Goal: Task Accomplishment & Management: Manage account settings

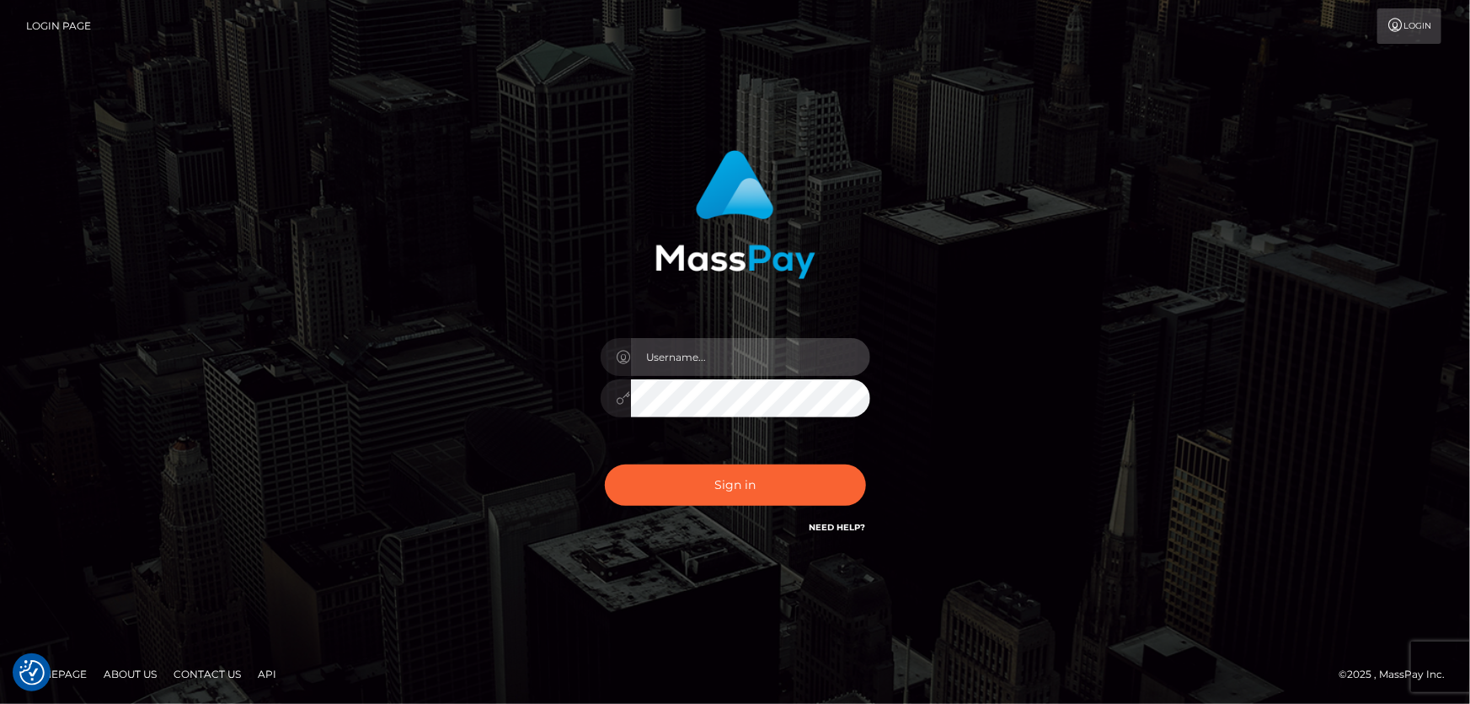
type input "Dan.Cirnat"
click at [853, 460] on div at bounding box center [714, 513] width 345 height 192
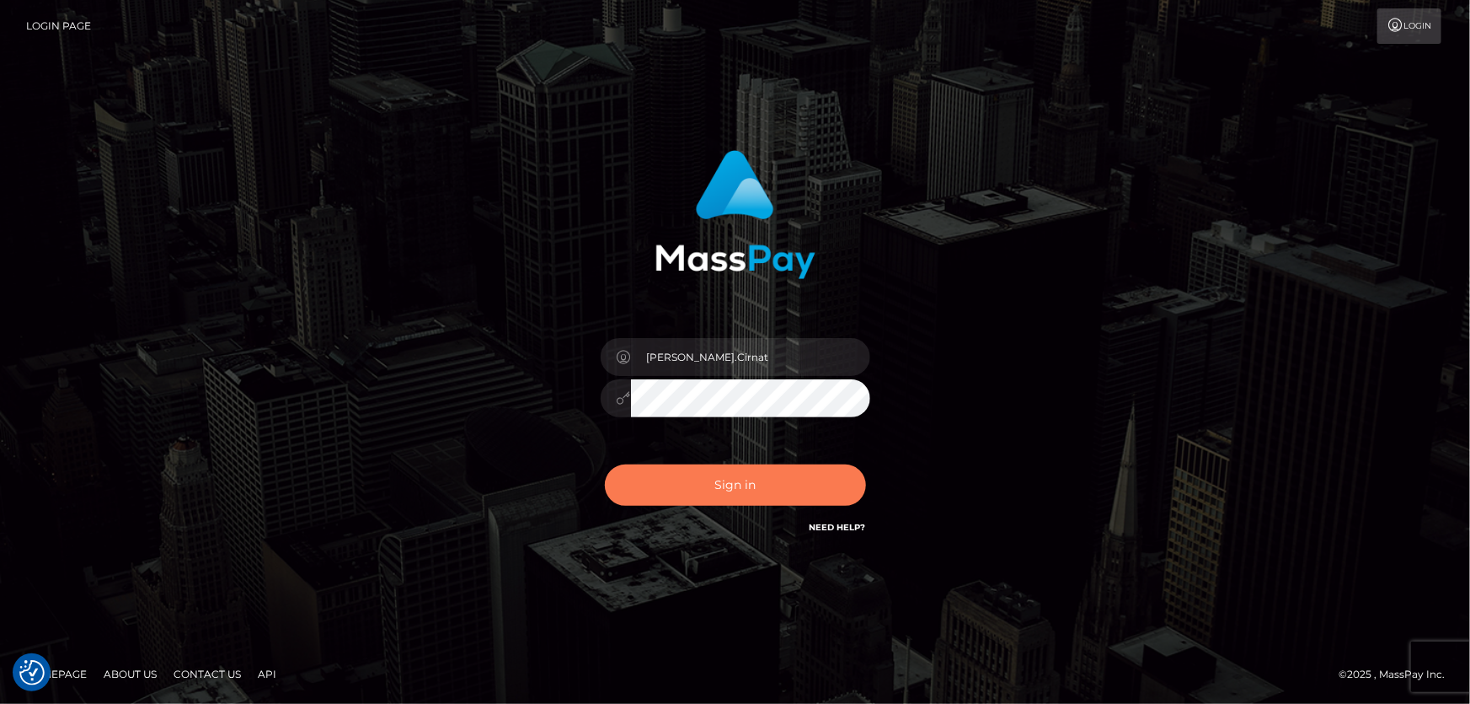
click at [724, 482] on button "Sign in" at bounding box center [735, 484] width 261 height 41
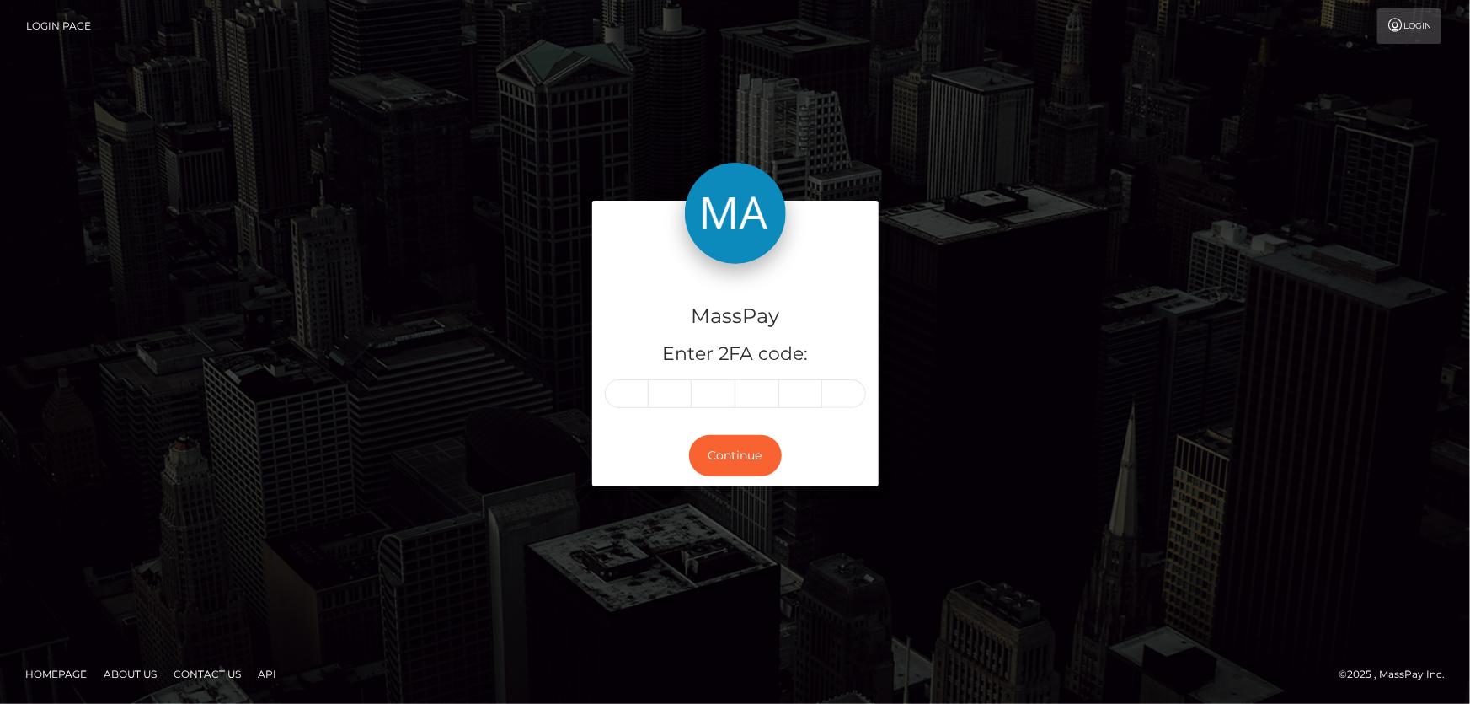
click at [620, 394] on input "text" at bounding box center [627, 393] width 44 height 29
type input "9"
type input "1"
type input "5"
type input "2"
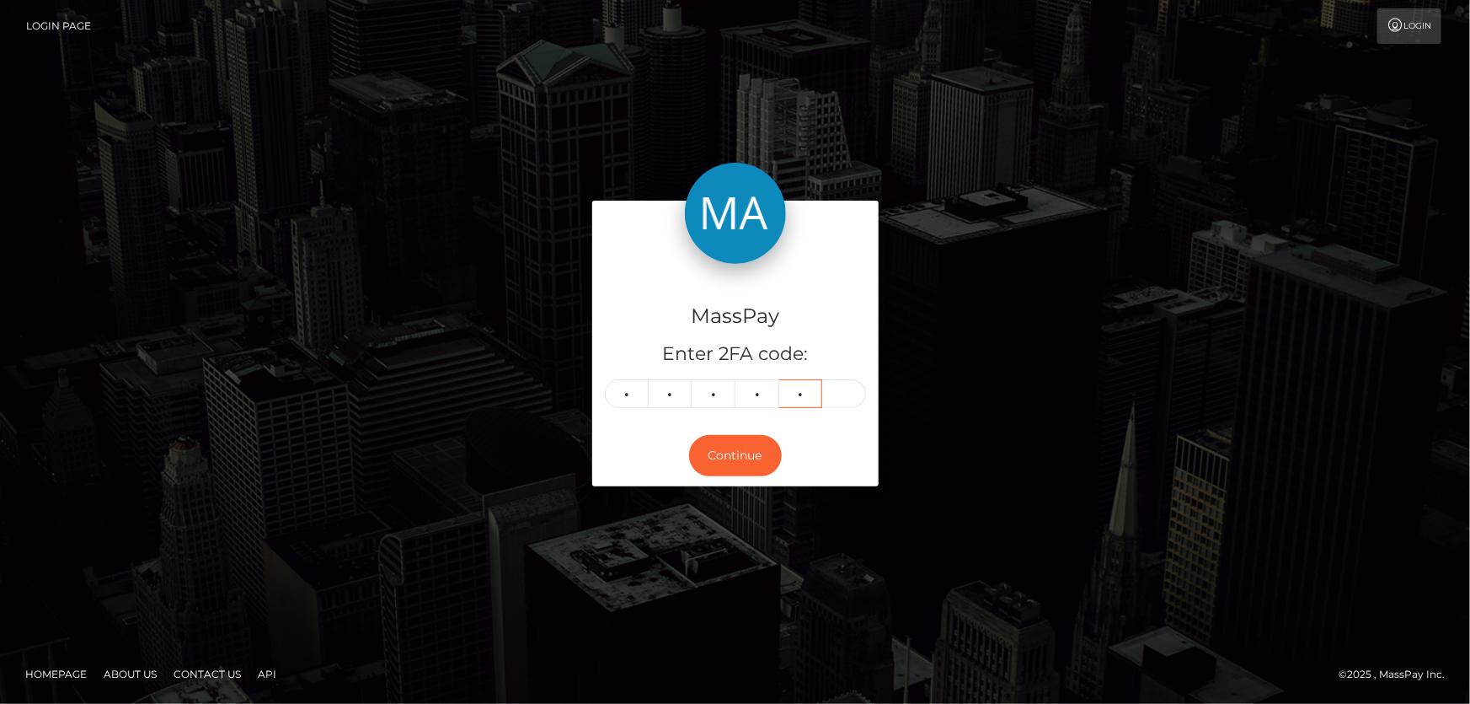
type input "3"
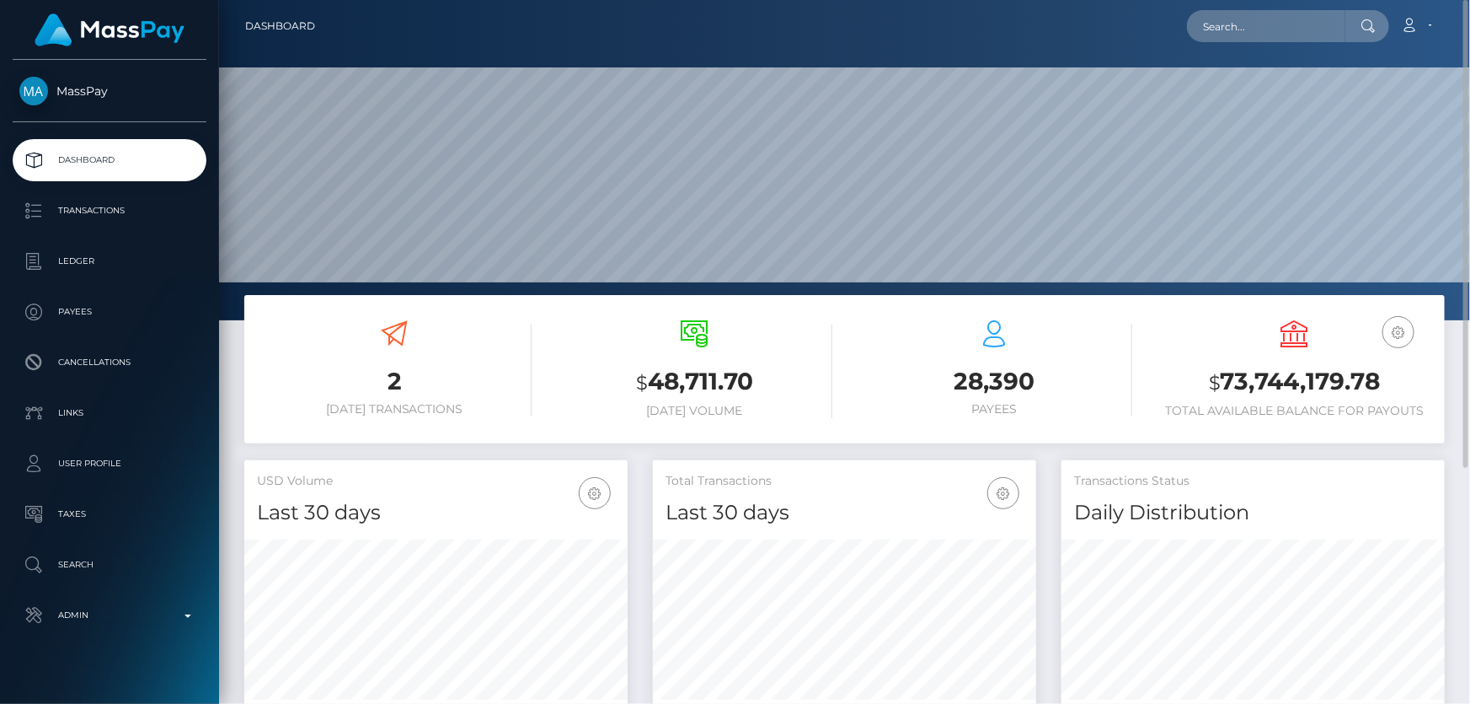
scroll to position [298, 383]
paste input "usr_bfd87791-6f32-11f0-87f1-0266f44cc279"
click at [1222, 24] on input "usr_bfd87791-6f32-11f0-87f1-0266f44cc279" at bounding box center [1266, 26] width 158 height 32
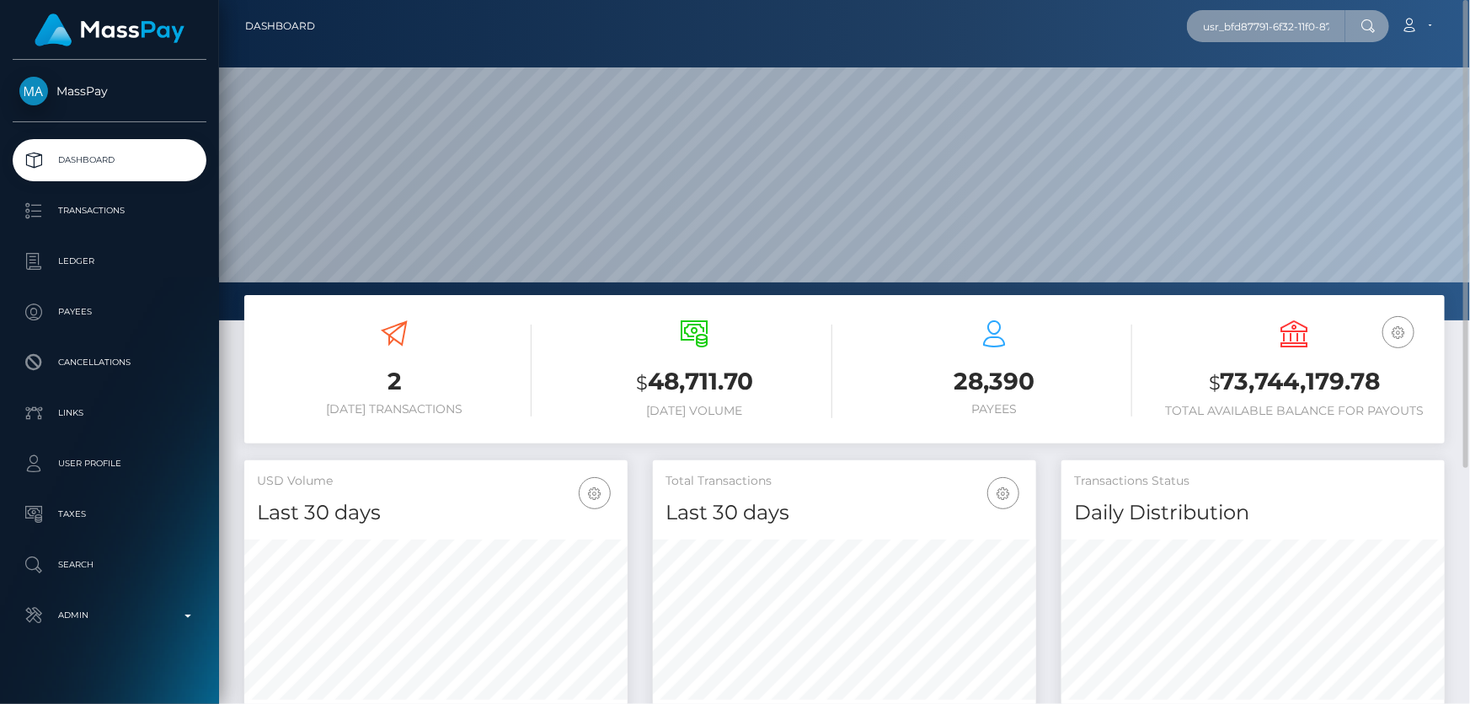
click at [1222, 24] on input "usr_bfd87791-6f32-11f0-87f1-0266f44cc279" at bounding box center [1266, 26] width 158 height 32
paste input "text"
type input "bfd87791-6f32-11f0-87f1-0266f44cc279"
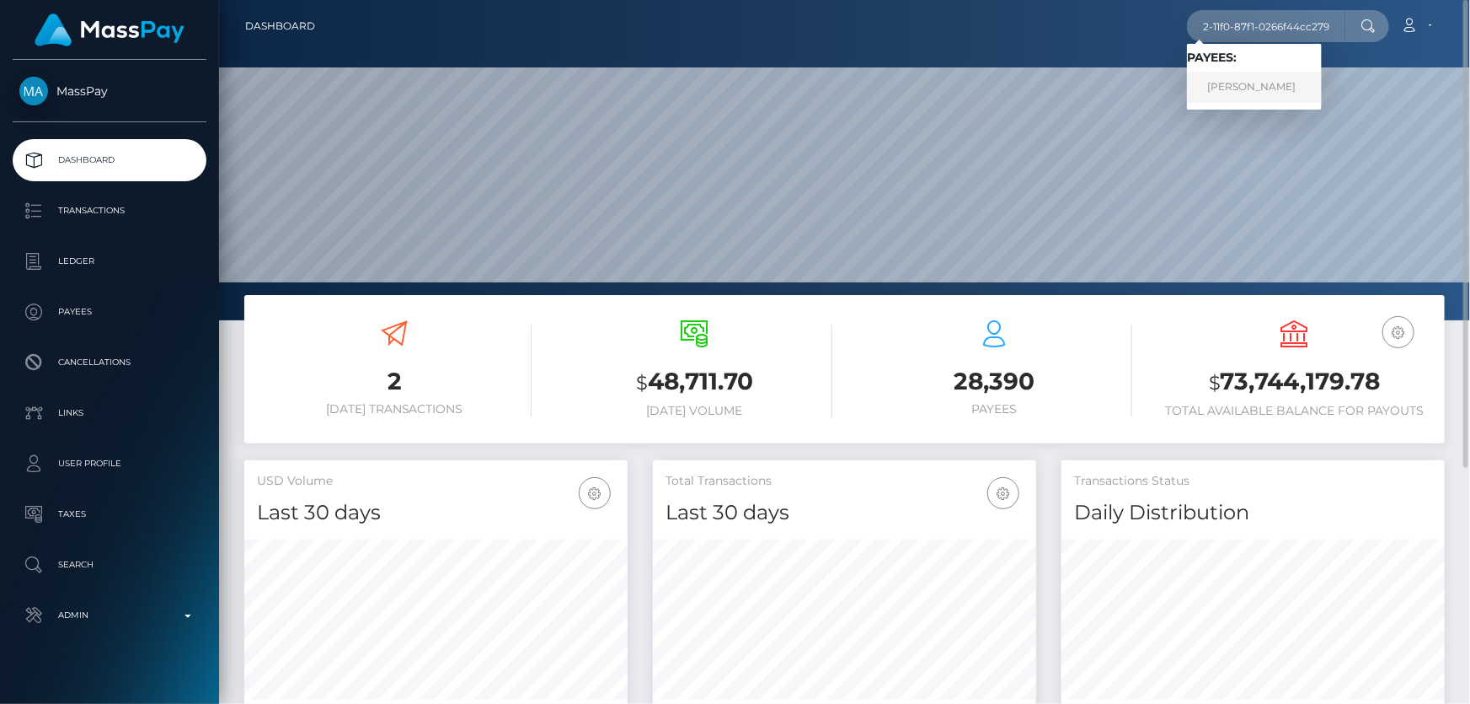
scroll to position [0, 0]
click at [1266, 83] on link "Paul M Fryer" at bounding box center [1254, 87] width 135 height 31
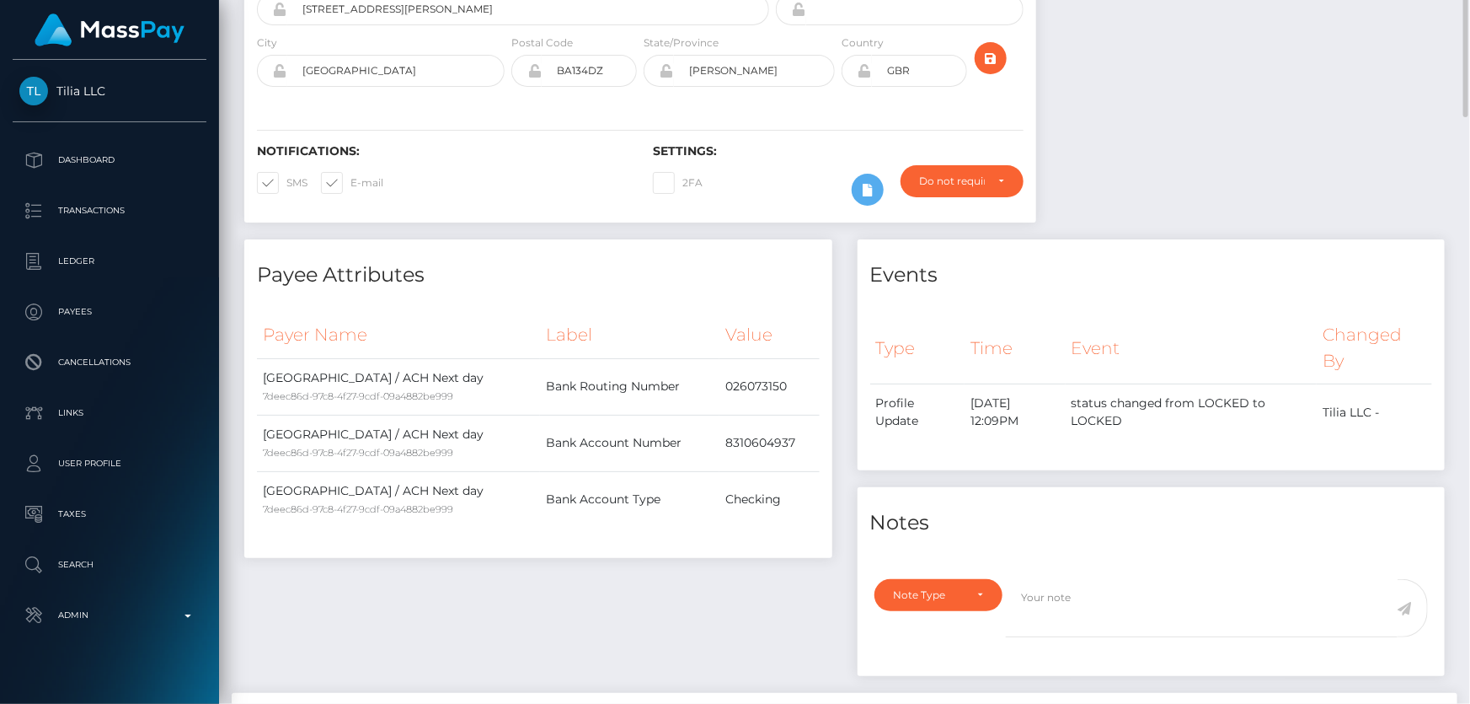
scroll to position [79, 0]
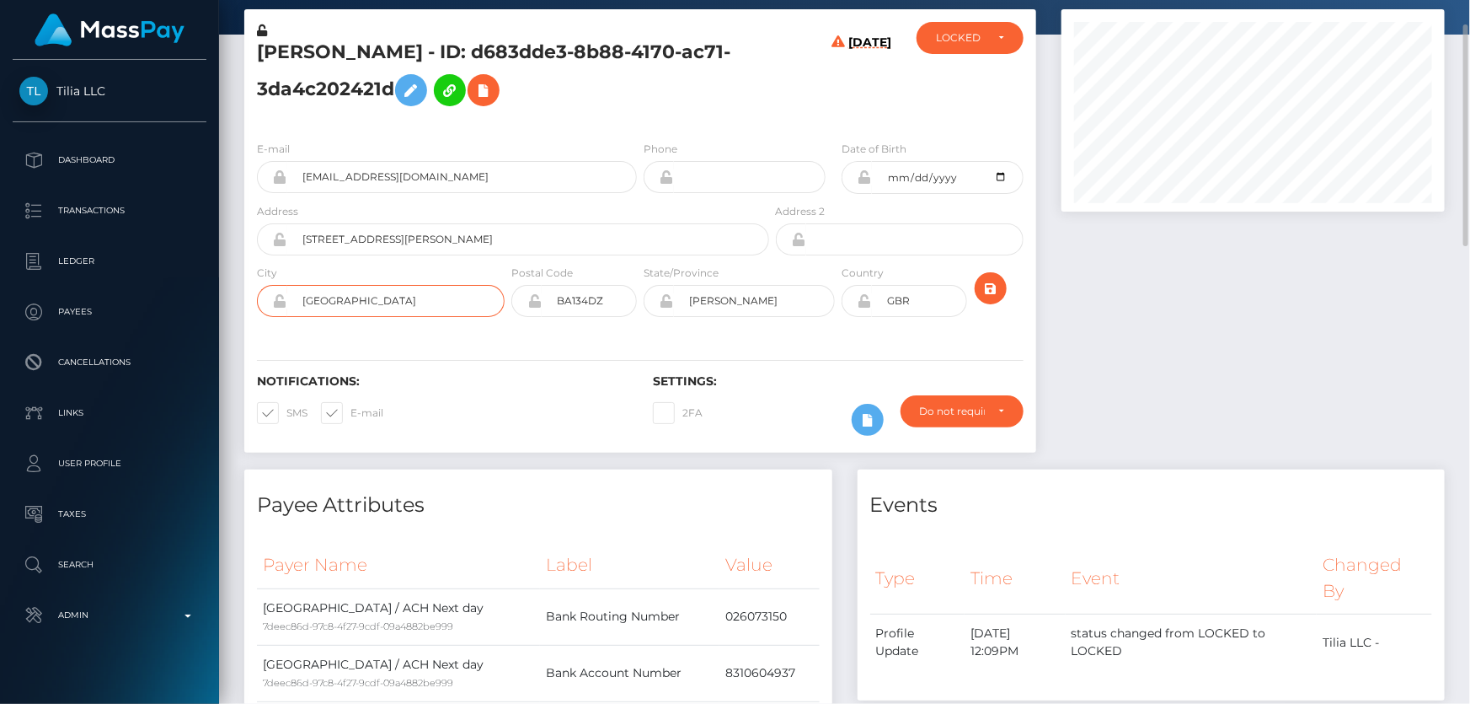
drag, startPoint x: 372, startPoint y: 306, endPoint x: 302, endPoint y: 303, distance: 70.9
click at [302, 303] on input "[GEOGRAPHIC_DATA]" at bounding box center [395, 301] width 217 height 32
drag, startPoint x: 708, startPoint y: 306, endPoint x: 682, endPoint y: 307, distance: 26.1
click at [674, 307] on input "WIL" at bounding box center [754, 301] width 161 height 32
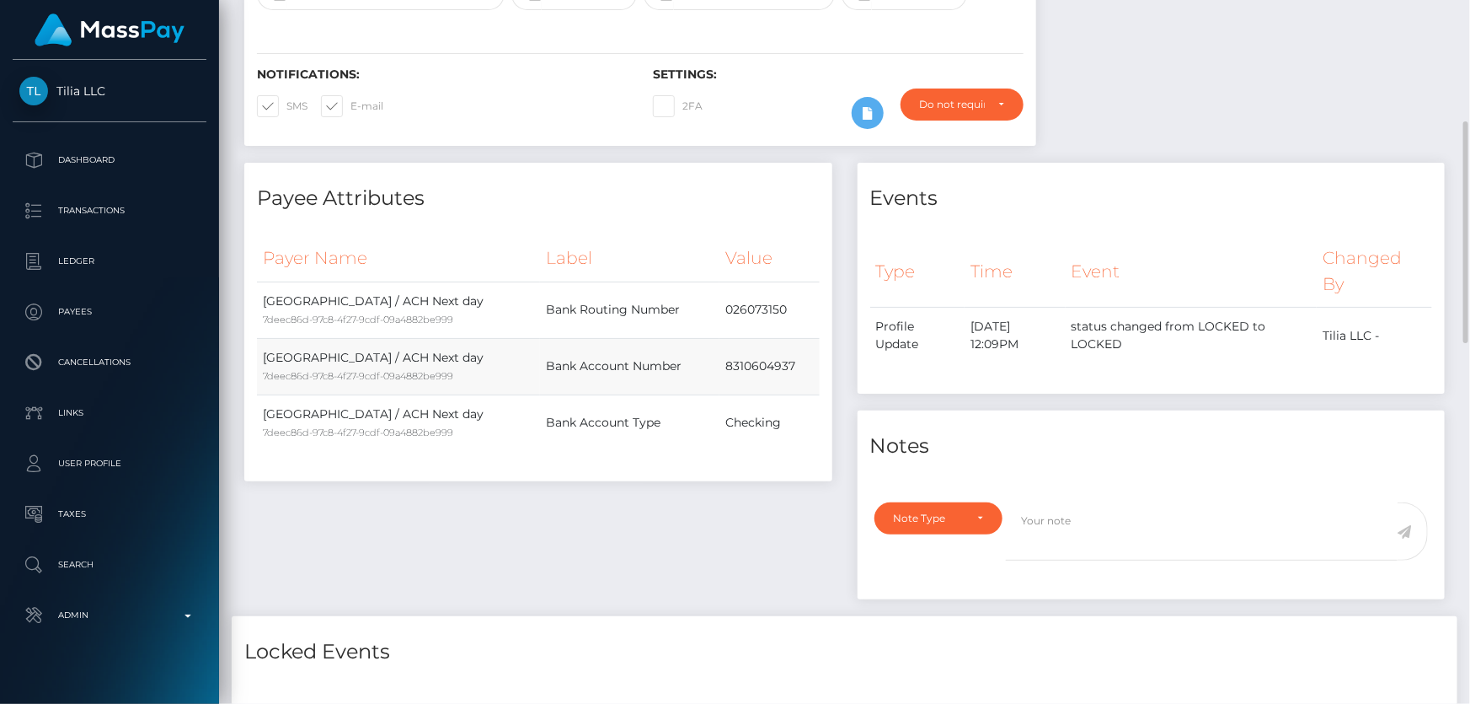
drag, startPoint x: 710, startPoint y: 362, endPoint x: 781, endPoint y: 364, distance: 70.8
click at [799, 371] on tr "United States / ACH Next day 7deec86d-97c8-4f27-9cdf-09a4882be999 Bank Account …" at bounding box center [538, 366] width 563 height 56
copy tr "8310604937"
drag, startPoint x: 971, startPoint y: 518, endPoint x: 924, endPoint y: 531, distance: 48.9
click at [969, 518] on div "Note Type" at bounding box center [939, 517] width 90 height 13
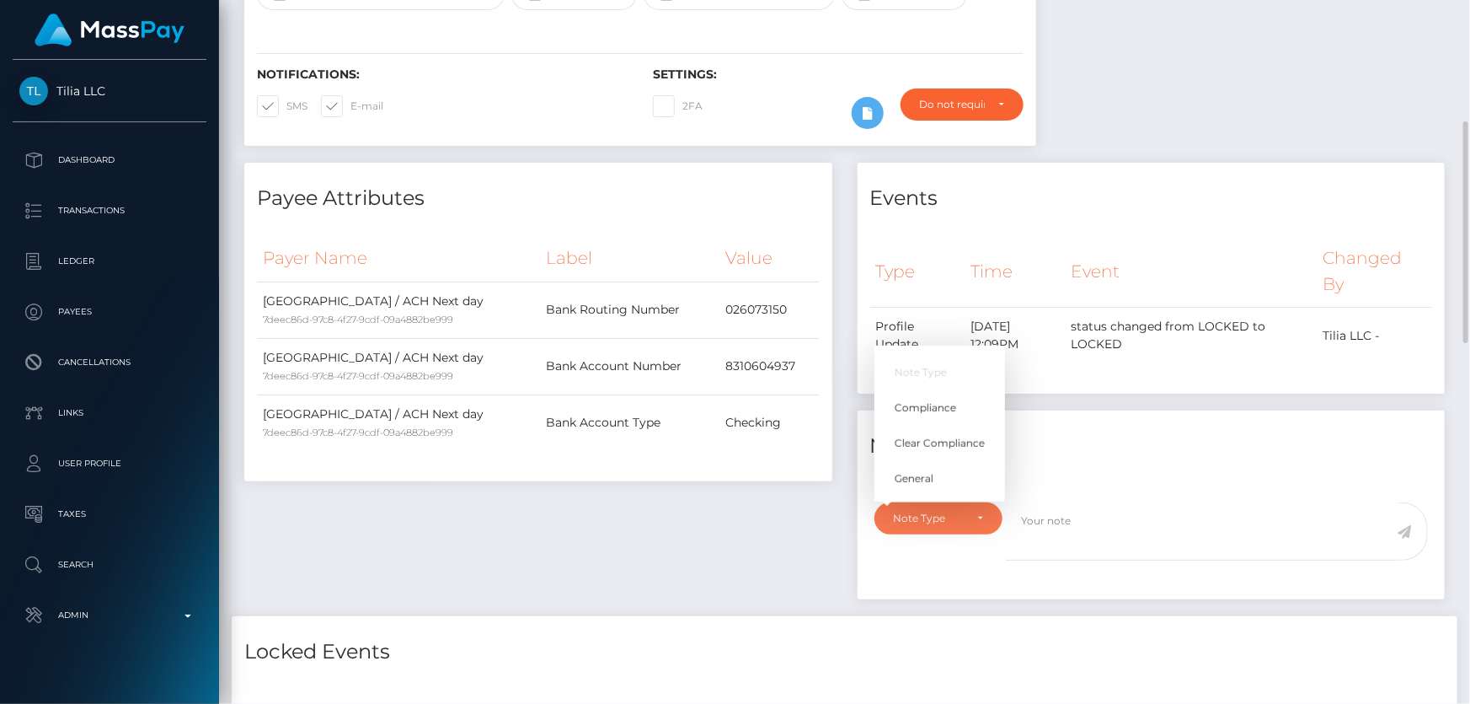
scroll to position [202, 383]
click at [959, 412] on link "Compliance" at bounding box center [940, 407] width 131 height 31
select select "COMPLIANCE"
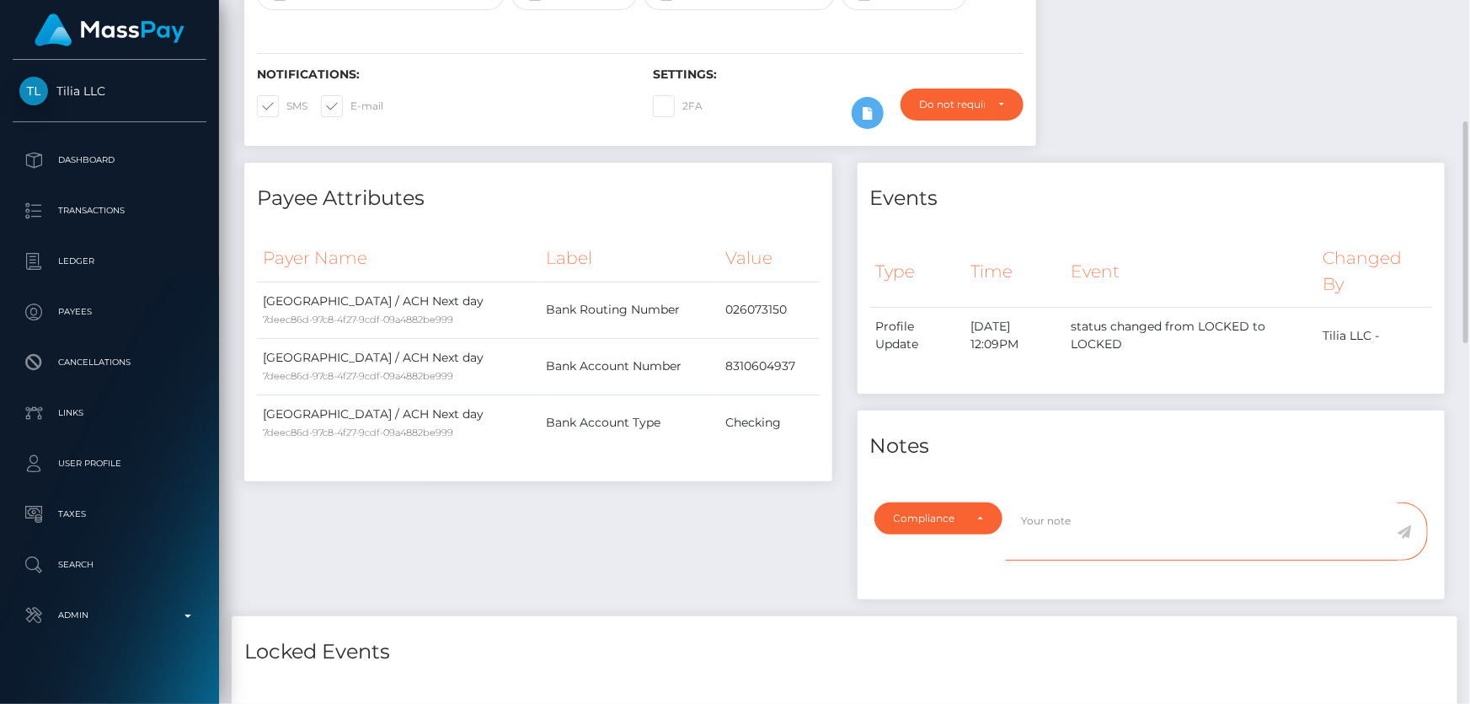
click at [1112, 533] on textarea at bounding box center [1202, 531] width 392 height 58
paste textarea "8310604937"
type textarea "Bank statement for the account: 8310604937 required."
click at [1407, 533] on icon at bounding box center [1405, 531] width 14 height 13
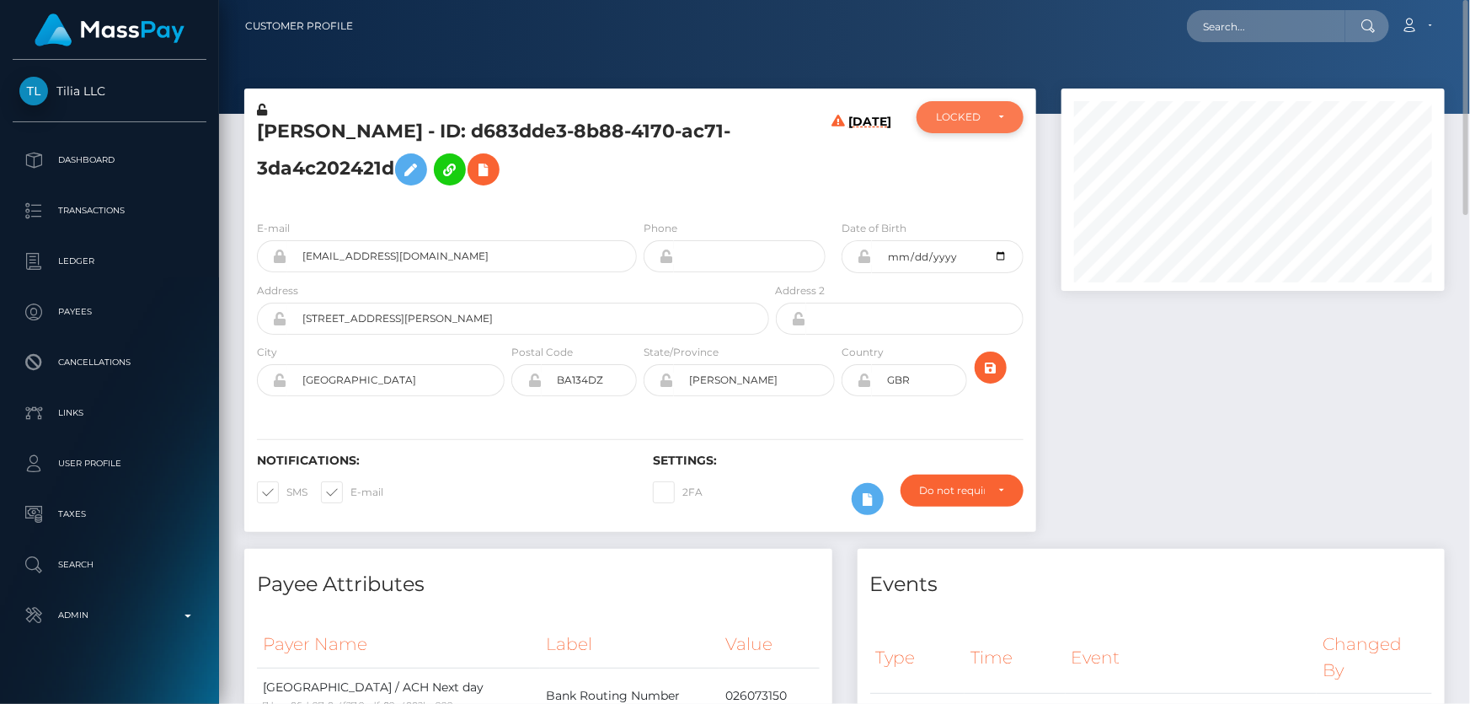
click at [948, 115] on div "LOCKED" at bounding box center [960, 116] width 49 height 13
click at [992, 188] on link "DEACTIVE" at bounding box center [970, 197] width 107 height 31
select select "DEACTIVE"
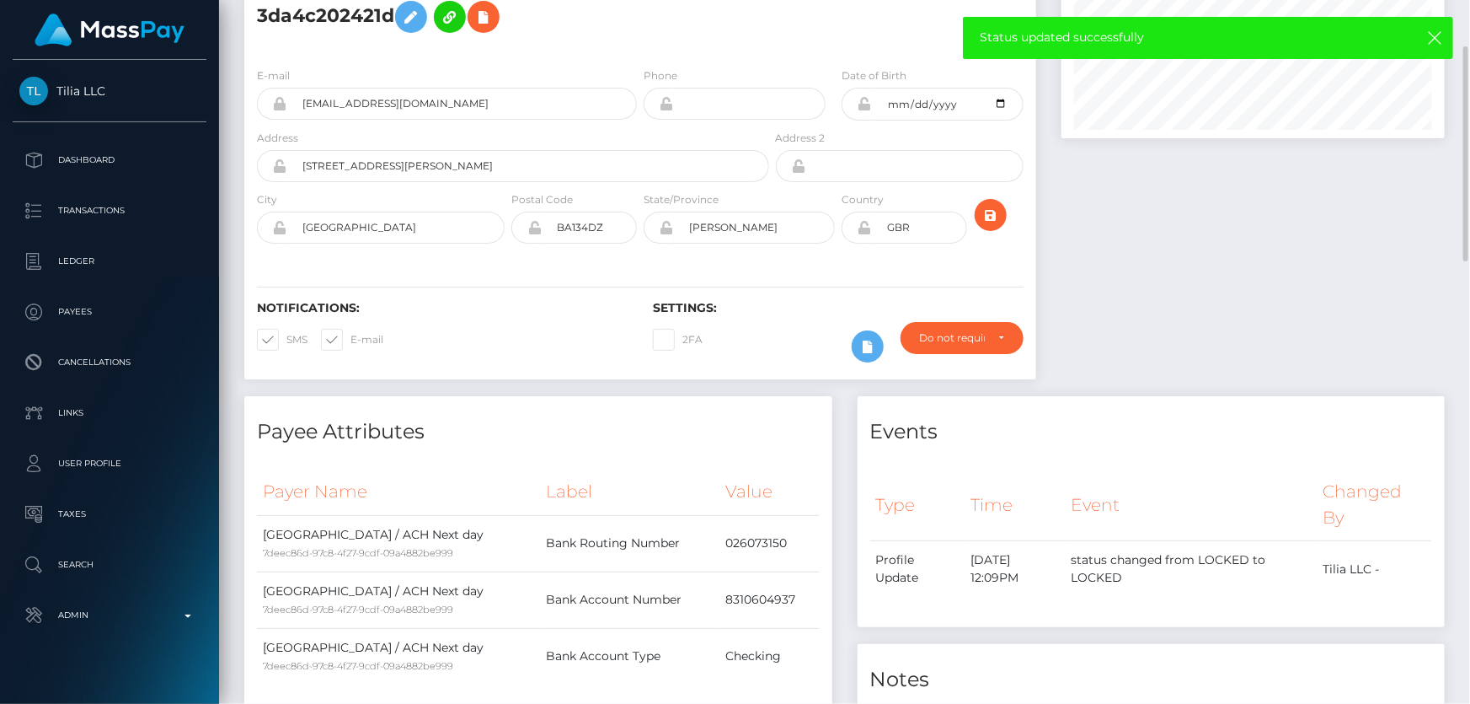
scroll to position [0, 0]
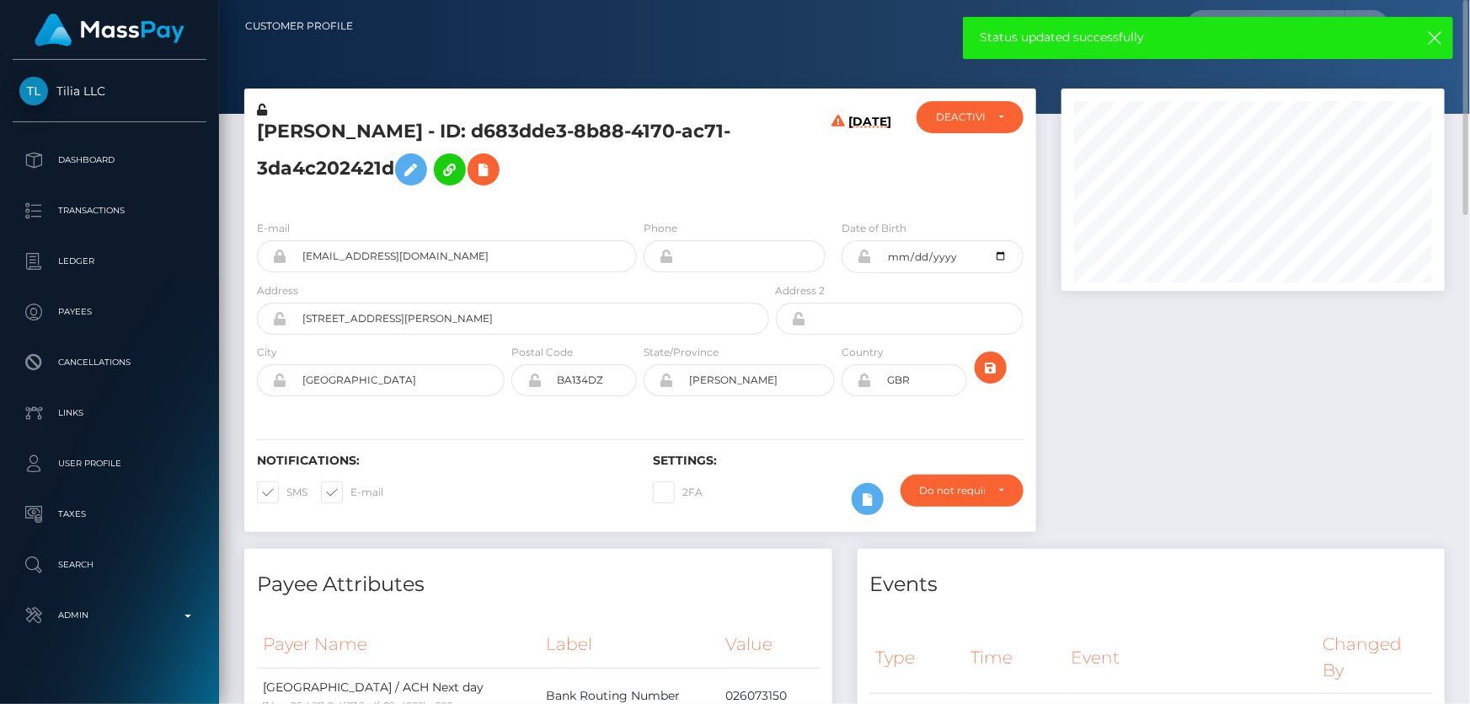
click at [283, 165] on h5 "Paul M Fryer - ID: d683dde3-8b88-4170-ac71-3da4c202421d" at bounding box center [508, 156] width 503 height 75
copy h5 "Paul M Fryer - ID: d683dde3-8b88-4170-ac71-3da4c202421d"
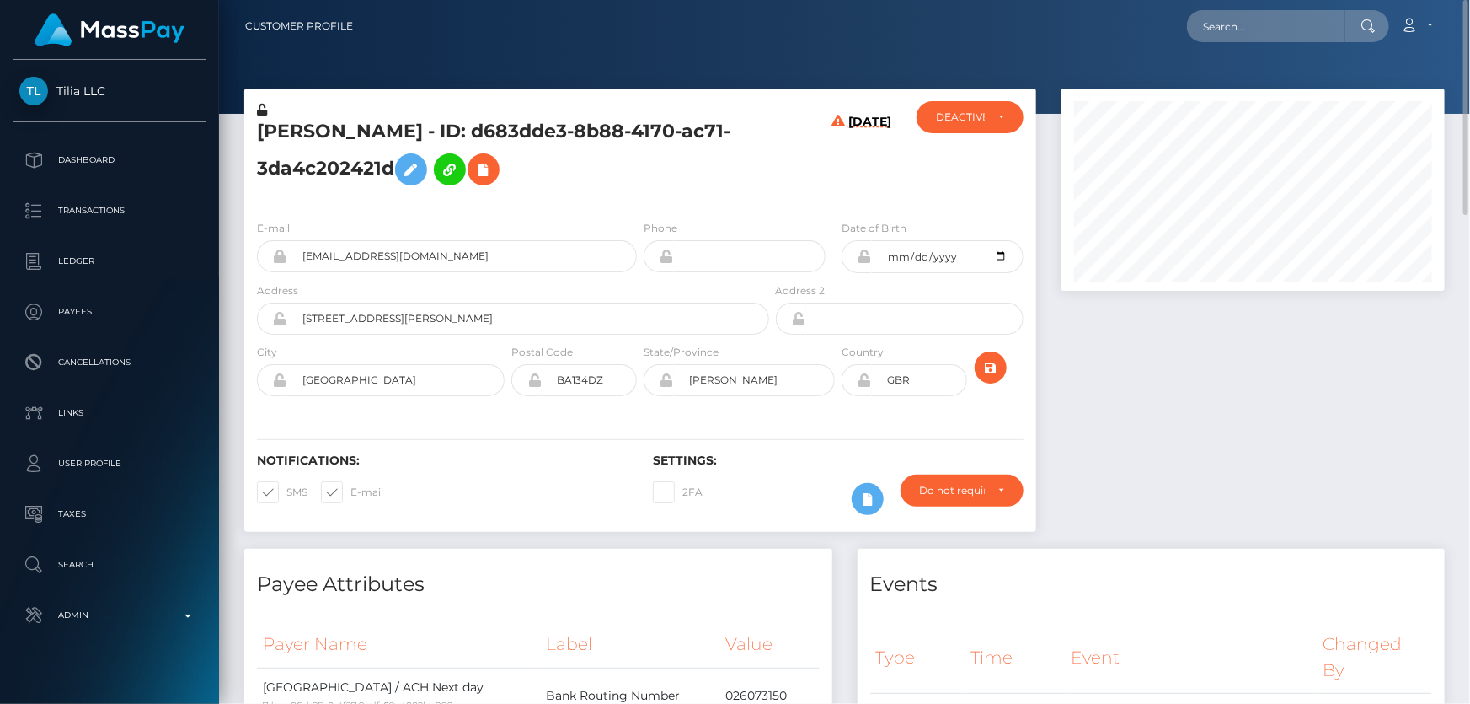
click at [1268, 378] on div at bounding box center [1253, 318] width 409 height 460
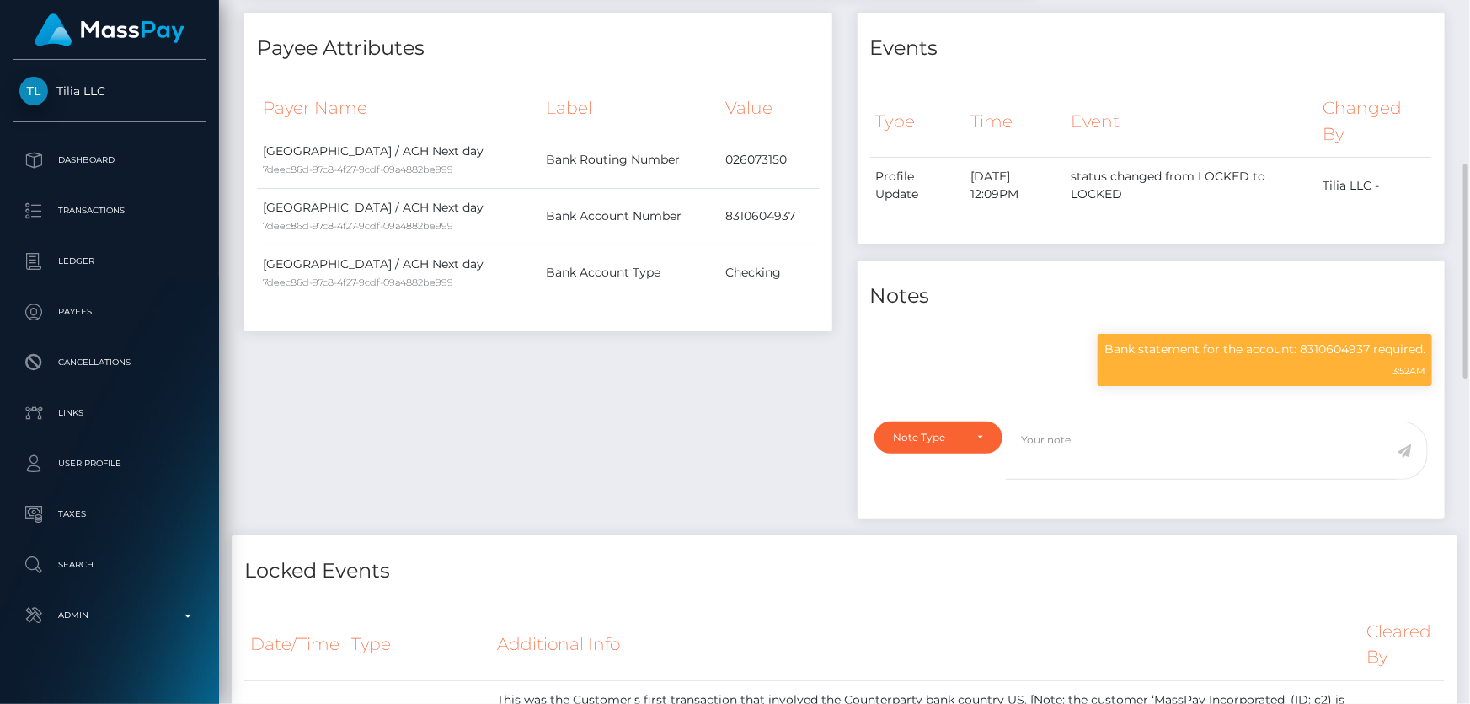
scroll to position [202, 383]
click at [1220, 354] on p "Bank statement for the account: 8310604937 required." at bounding box center [1265, 349] width 321 height 18
copy div "Bank statement for the account: 8310604937 required."
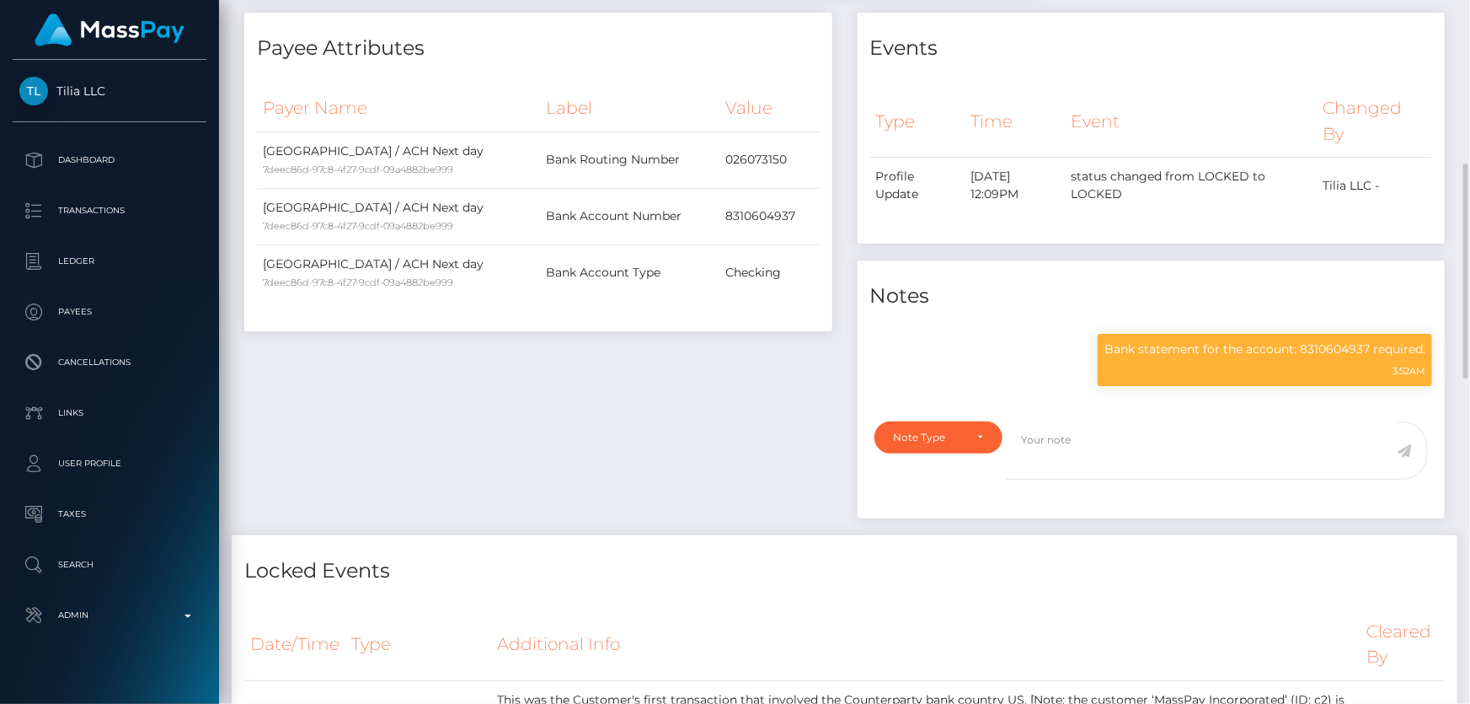
click at [1062, 597] on div "Date/Time Type Additional Info Cleared By September 1, 2025 12:09PM" at bounding box center [845, 699] width 1226 height 206
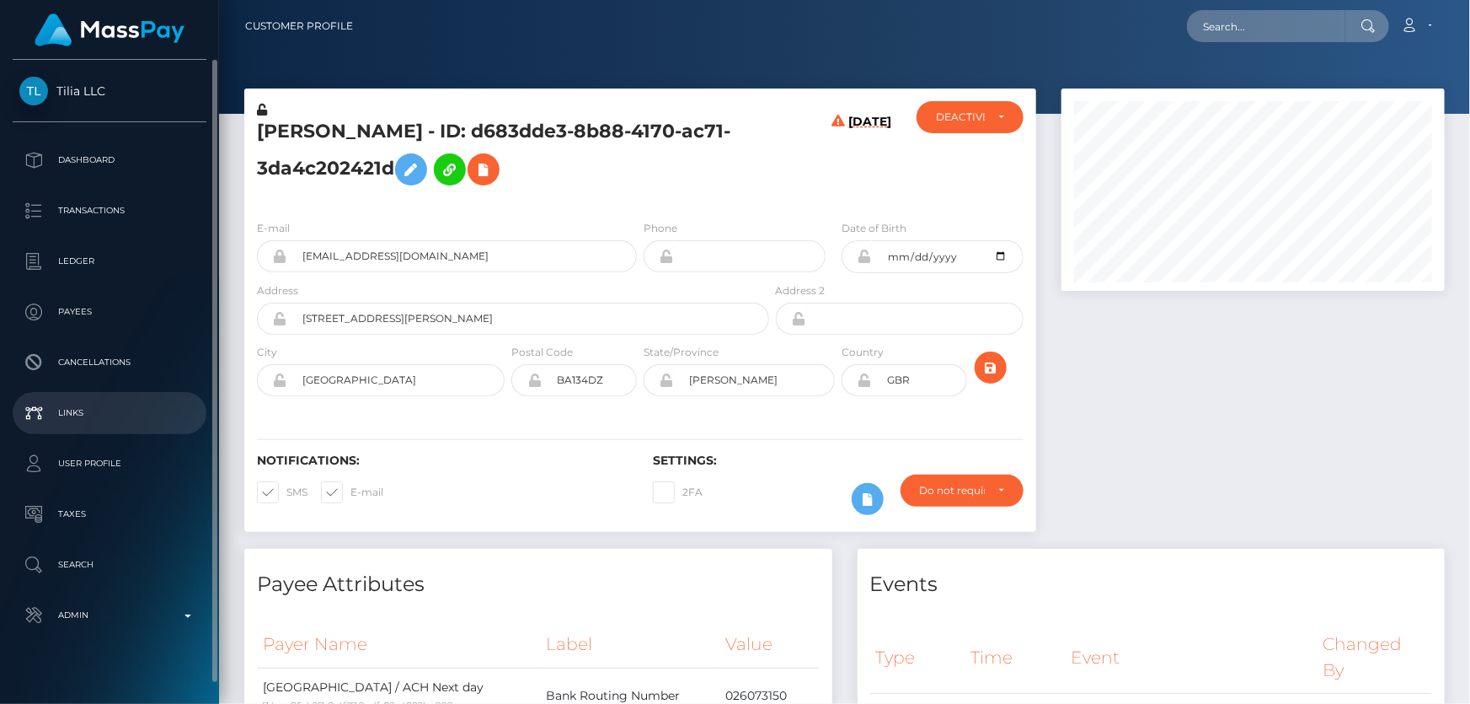
scroll to position [19, 0]
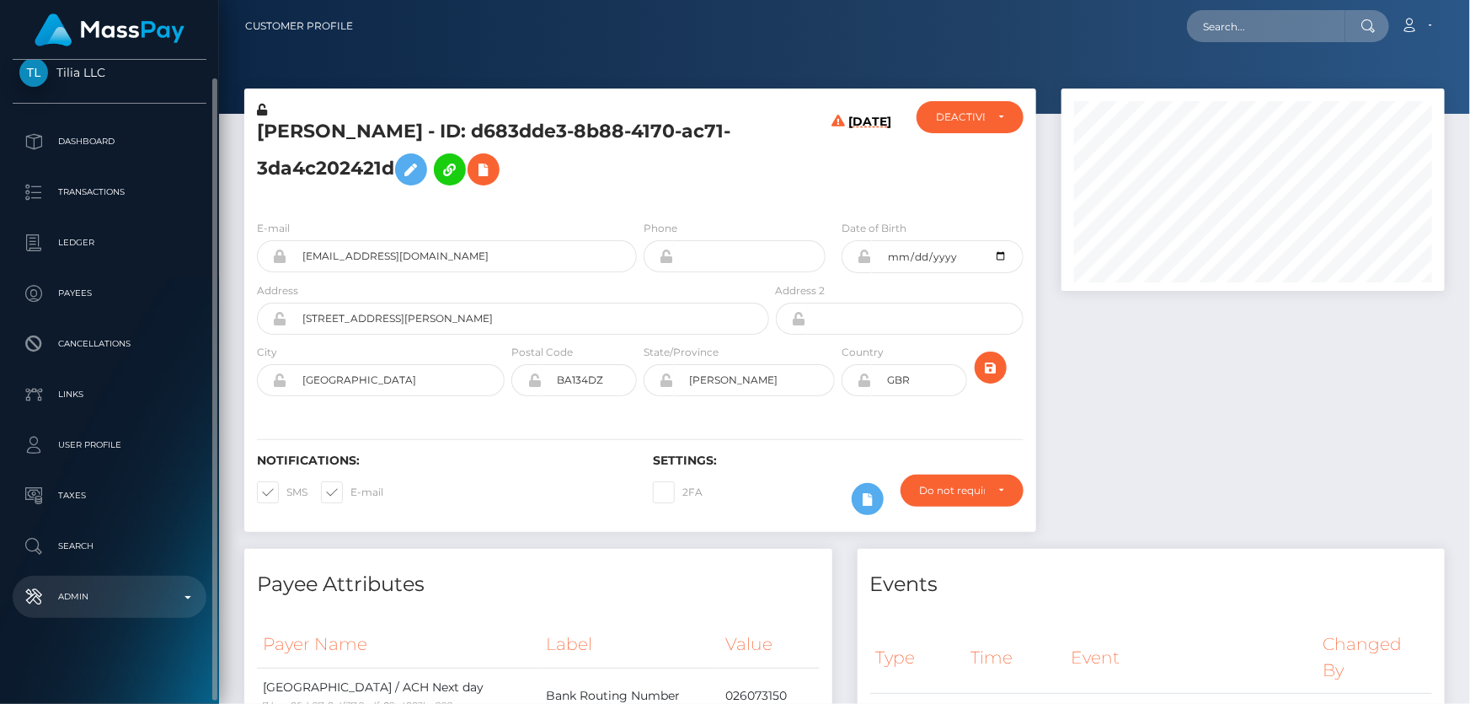
click at [111, 587] on p "Admin" at bounding box center [109, 596] width 180 height 25
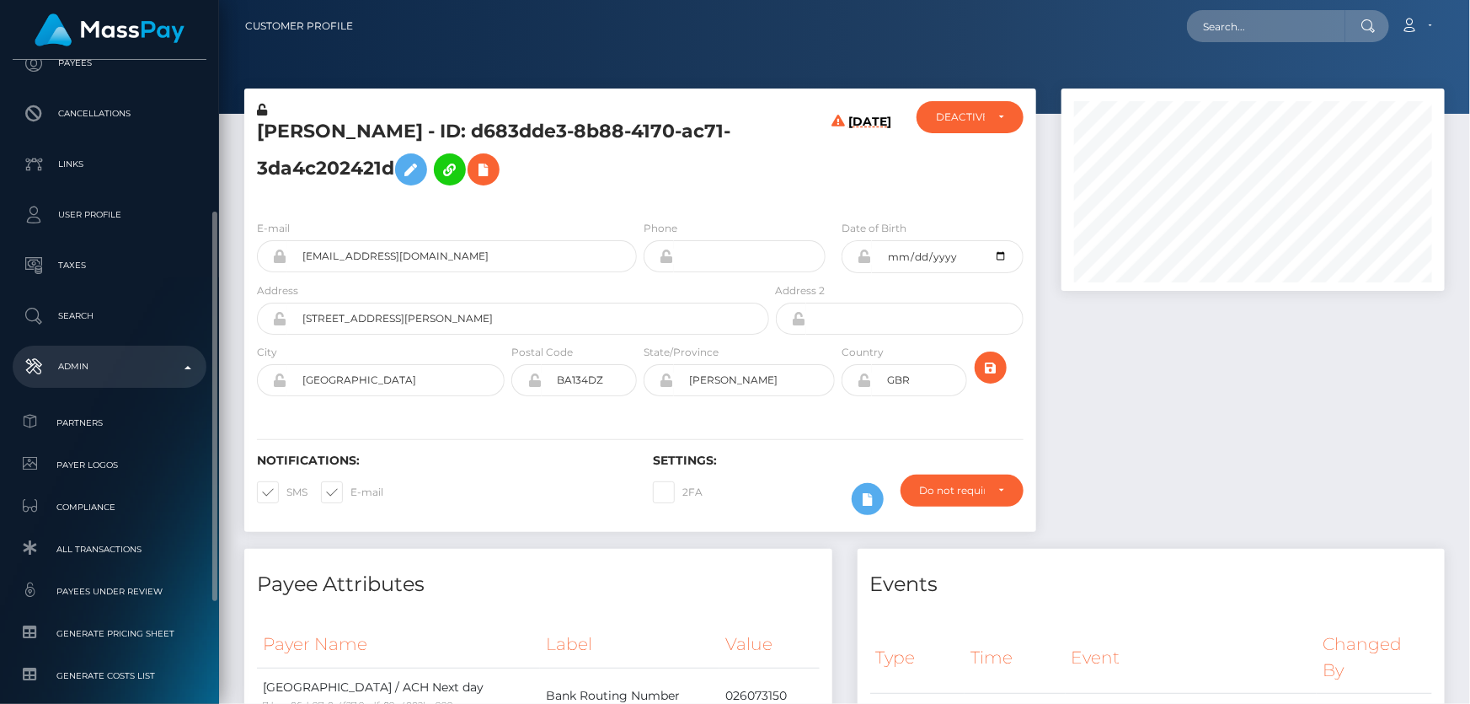
scroll to position [402, 0]
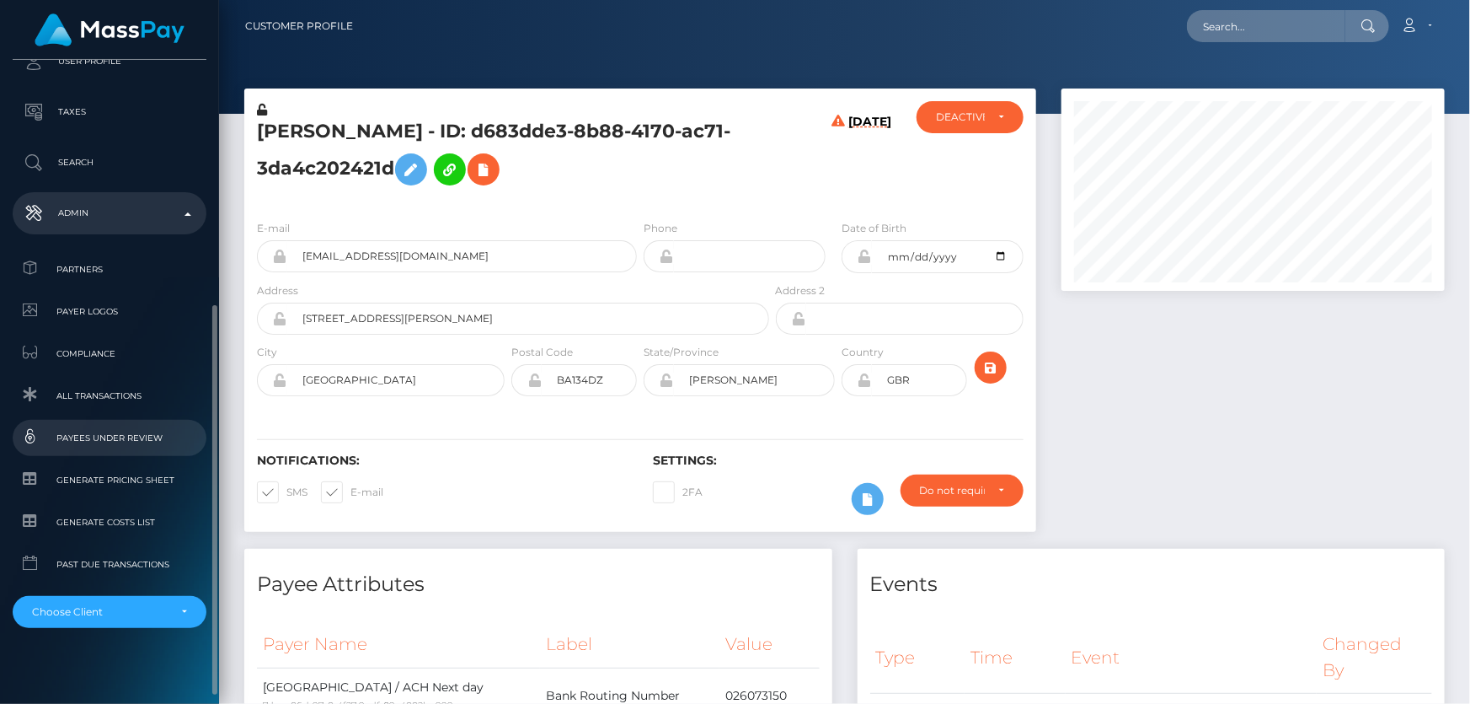
click at [136, 435] on span "Payees under Review" at bounding box center [109, 437] width 180 height 19
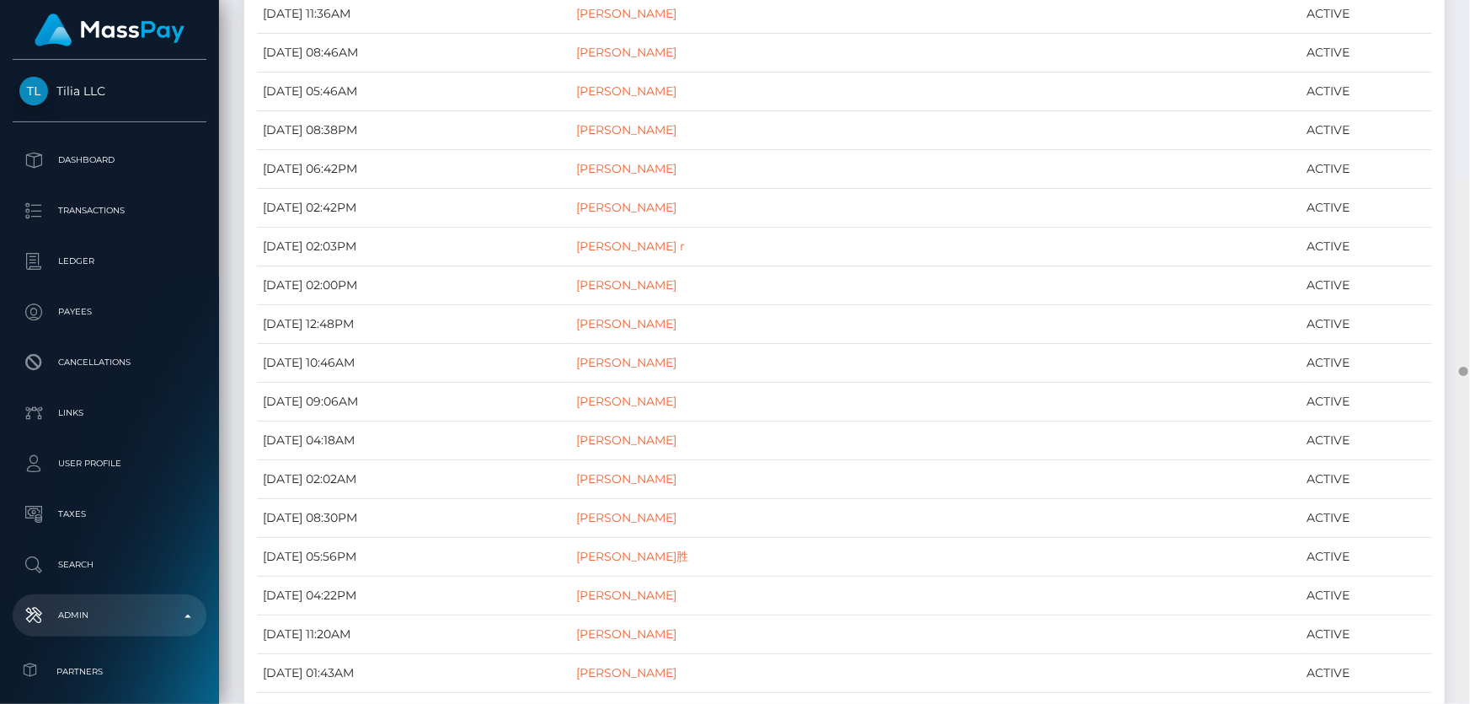
scroll to position [13321, 0]
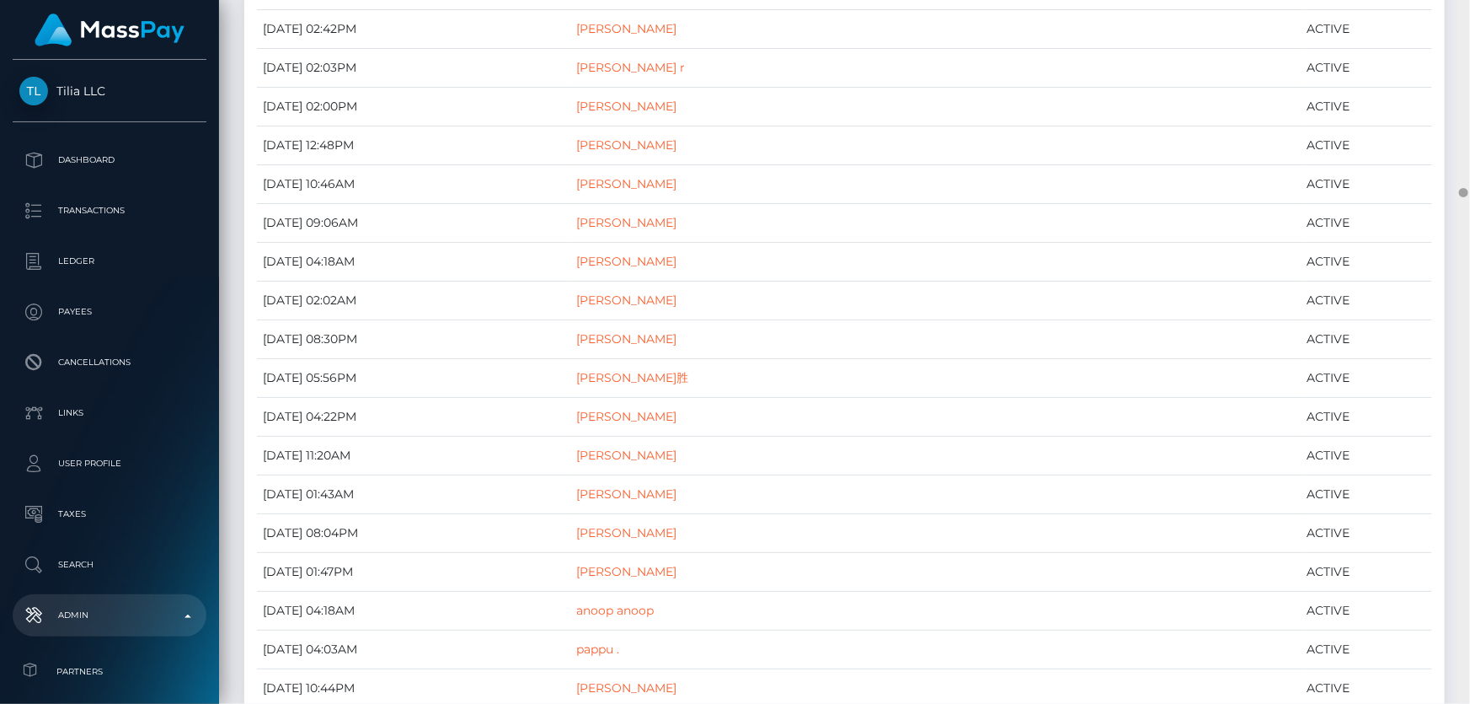
drag, startPoint x: 1461, startPoint y: 38, endPoint x: 1470, endPoint y: 190, distance: 151.9
click at [1470, 190] on div at bounding box center [1464, 352] width 13 height 704
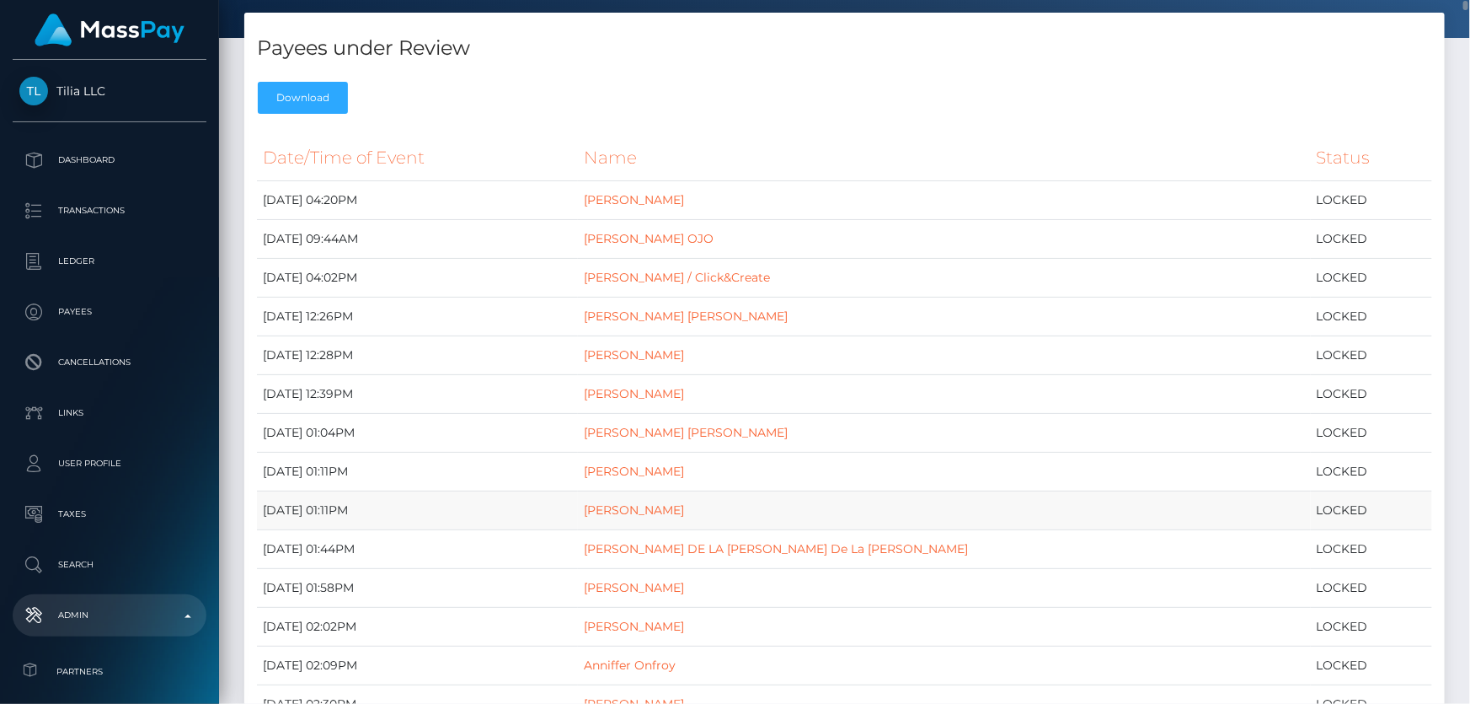
scroll to position [0, 0]
